Goal: Obtain resource: Download file/media

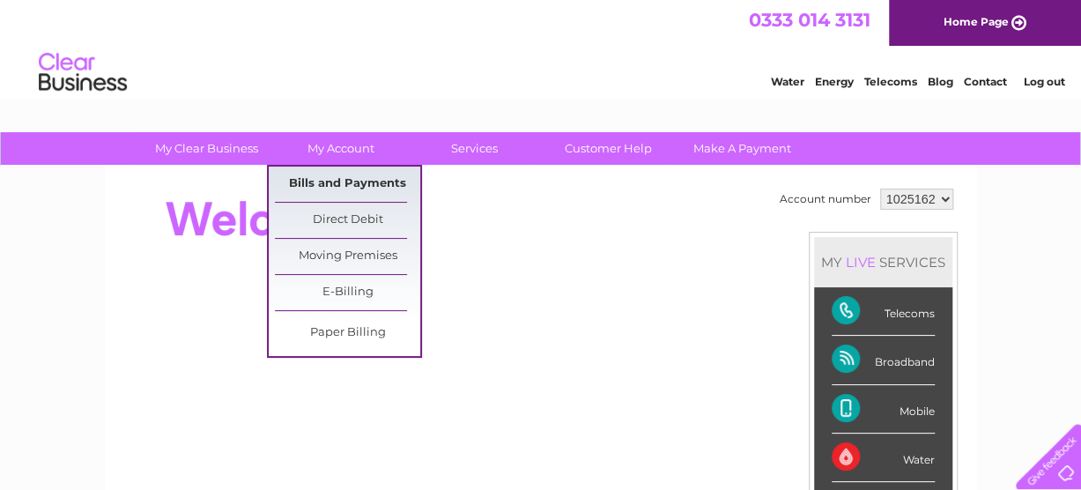
click at [310, 179] on link "Bills and Payments" at bounding box center [347, 184] width 145 height 35
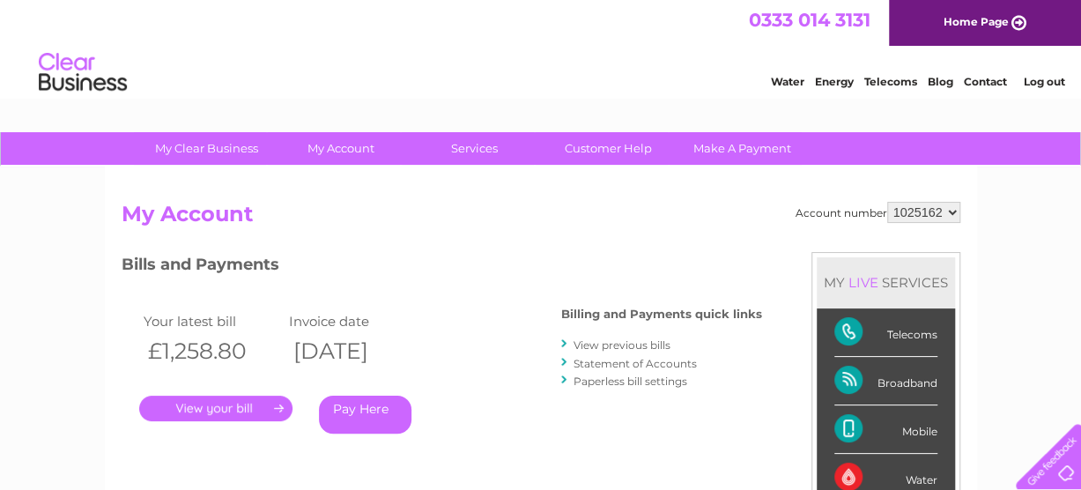
click at [614, 345] on link "View previous bills" at bounding box center [622, 344] width 97 height 13
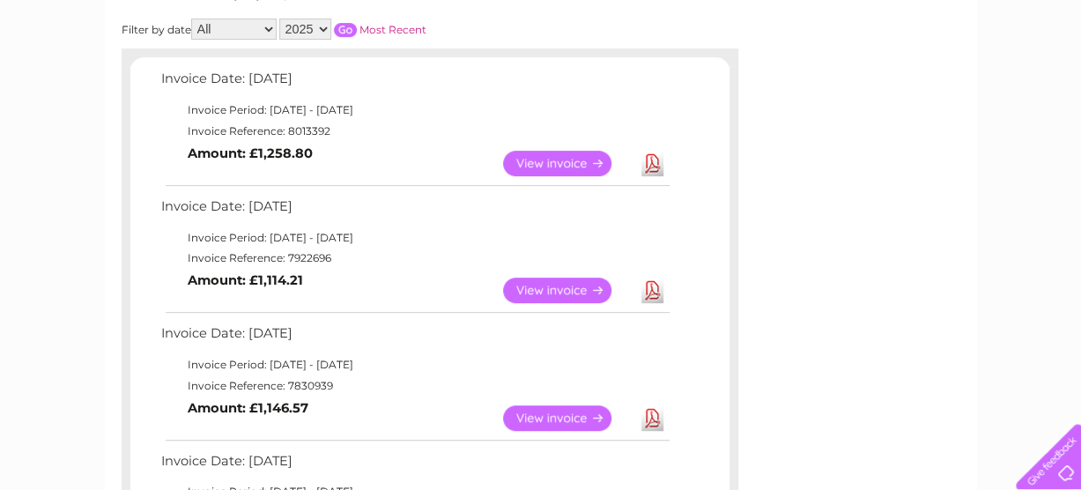
scroll to position [352, 0]
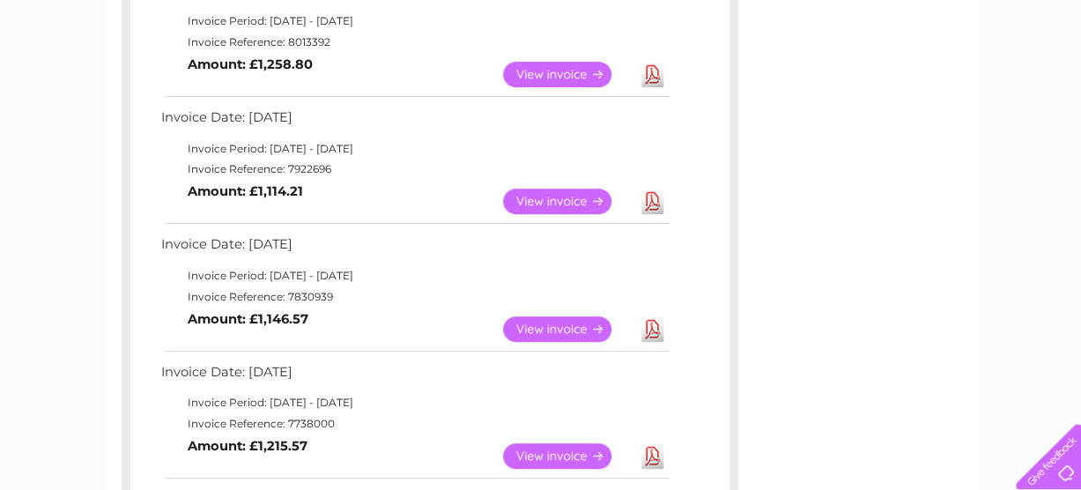
click at [652, 332] on link "Download" at bounding box center [652, 329] width 22 height 26
